Goal: Information Seeking & Learning: Understand process/instructions

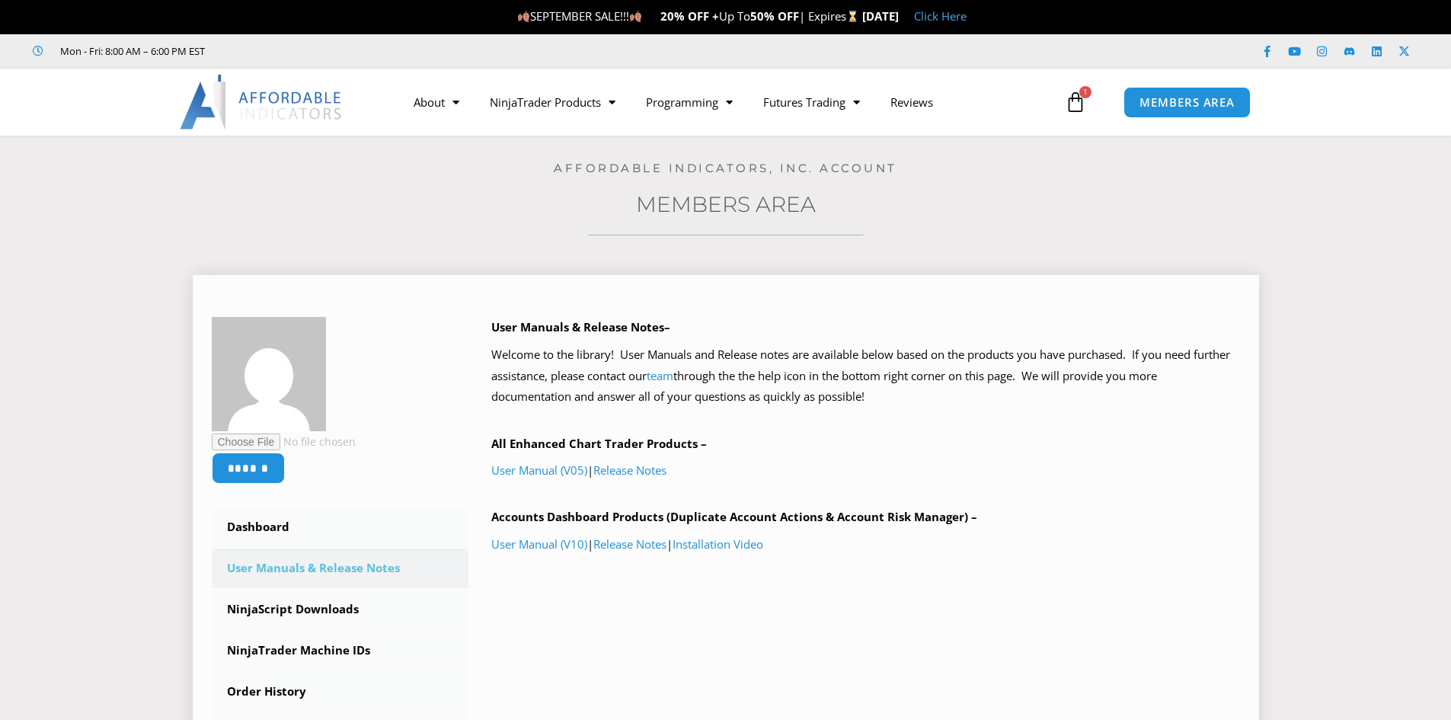
scroll to position [76, 0]
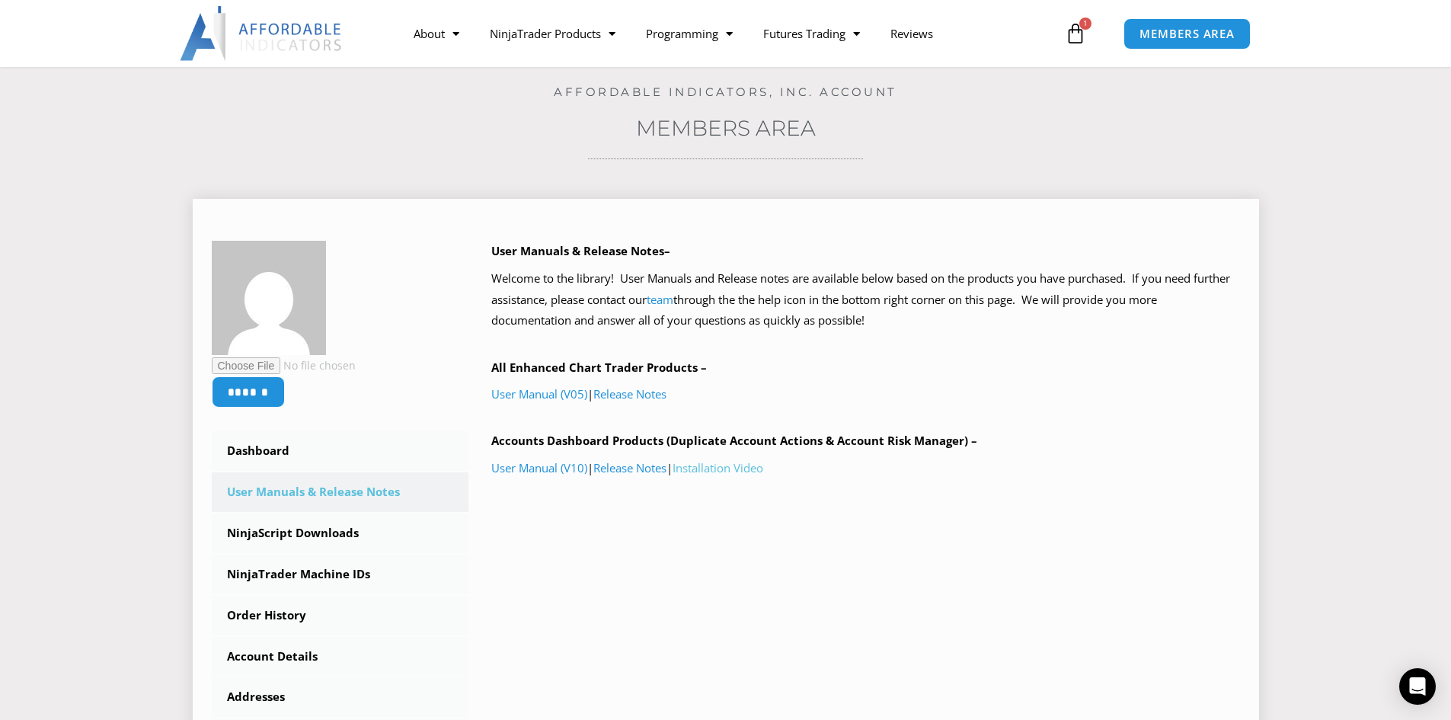
click at [707, 471] on link "Installation Video" at bounding box center [718, 467] width 91 height 15
click at [660, 468] on link "Release Notes" at bounding box center [629, 467] width 73 height 15
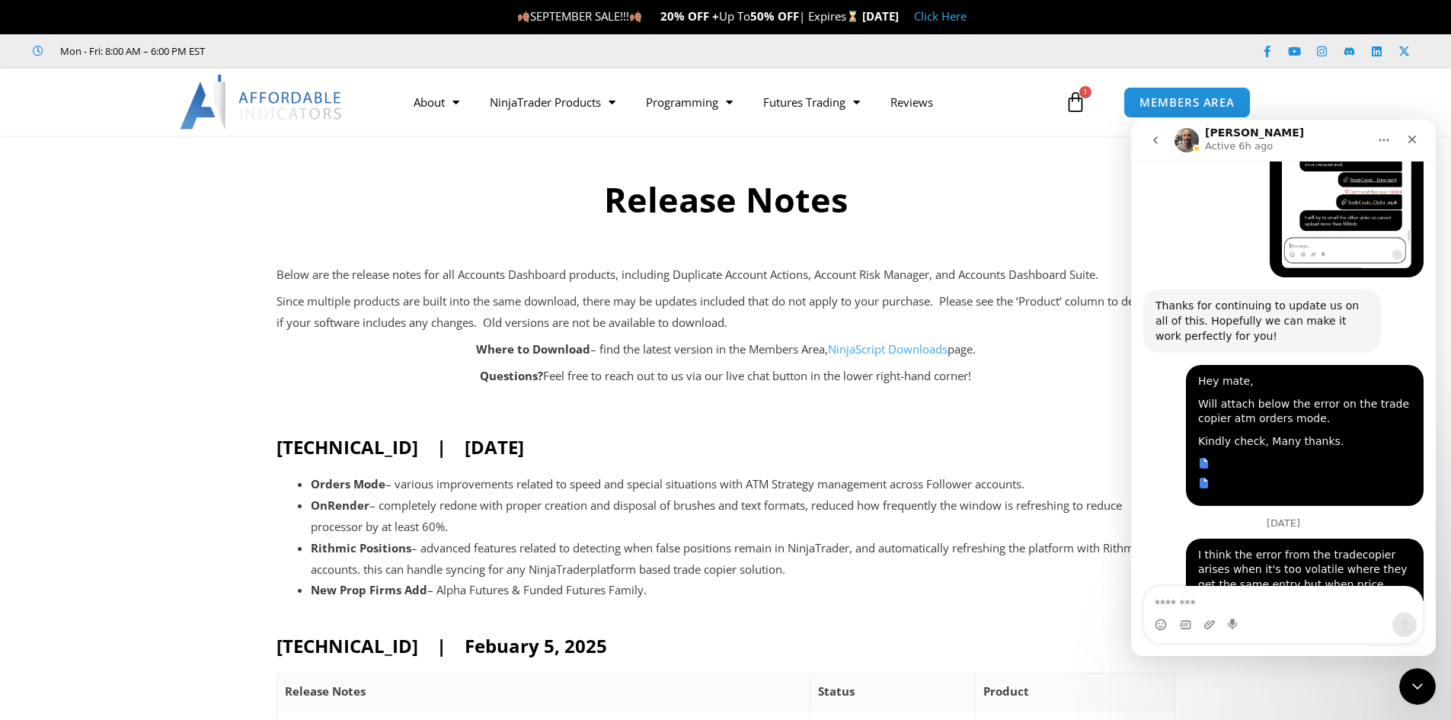
scroll to position [6299, 0]
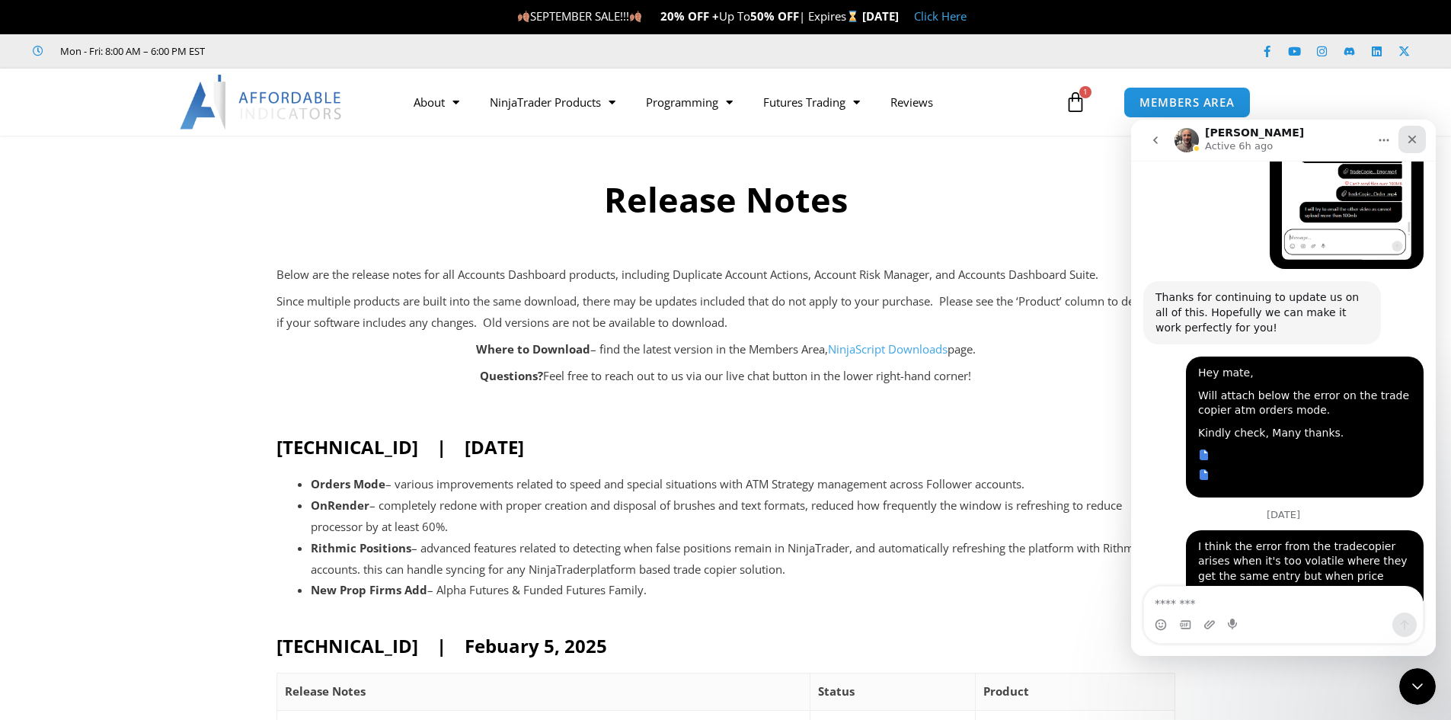
click at [1422, 134] on div "Close" at bounding box center [1412, 139] width 27 height 27
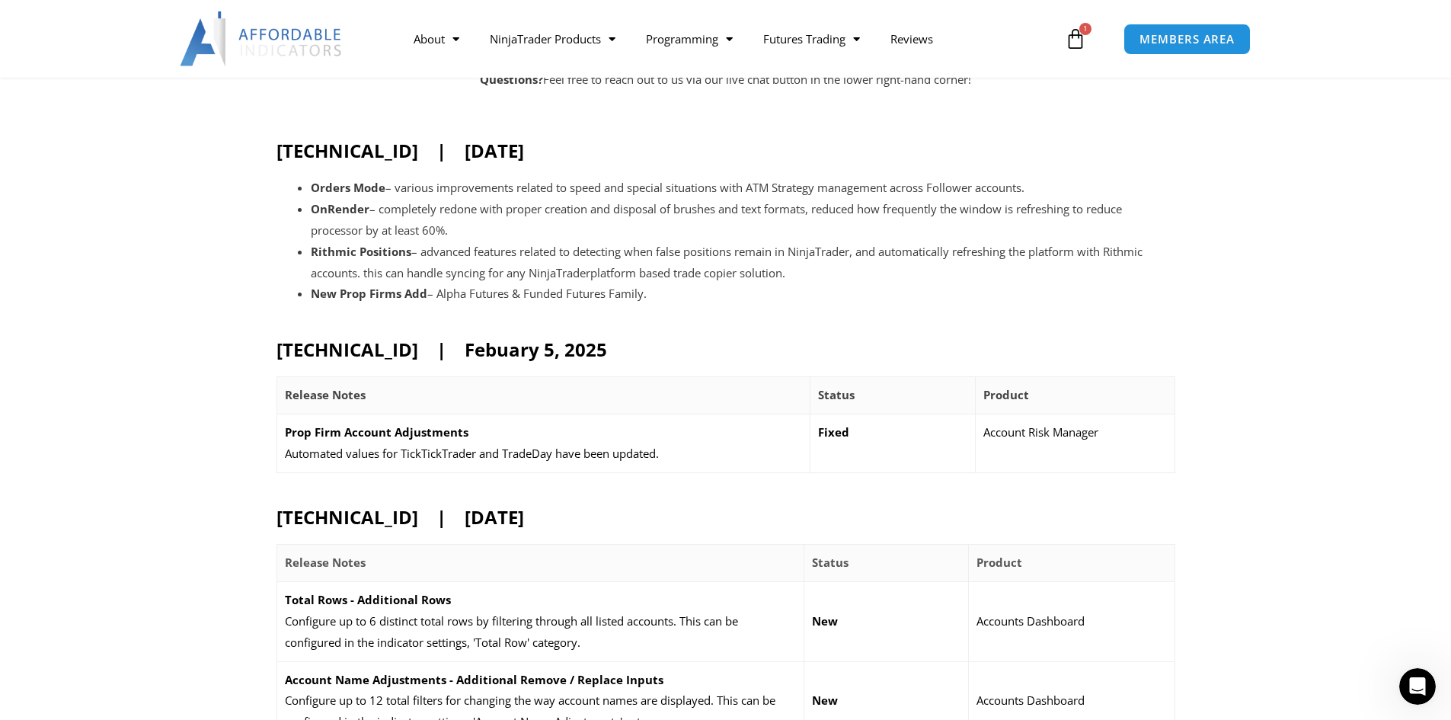
scroll to position [305, 0]
